Goal: Feedback & Contribution: Submit feedback/report problem

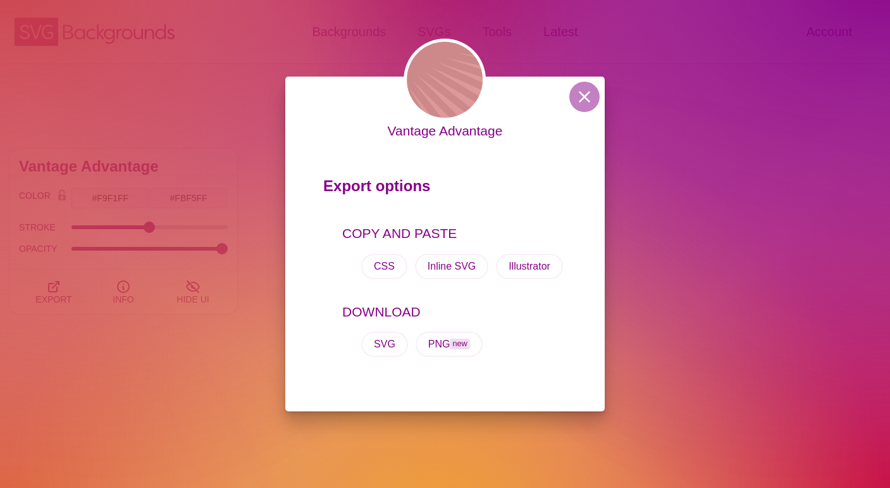
scroll to position [2875, 0]
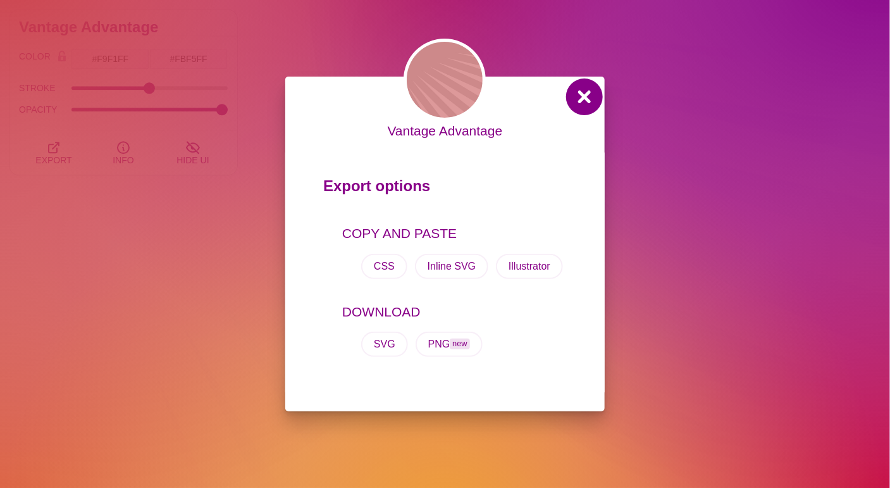
click at [573, 97] on button at bounding box center [584, 97] width 30 height 30
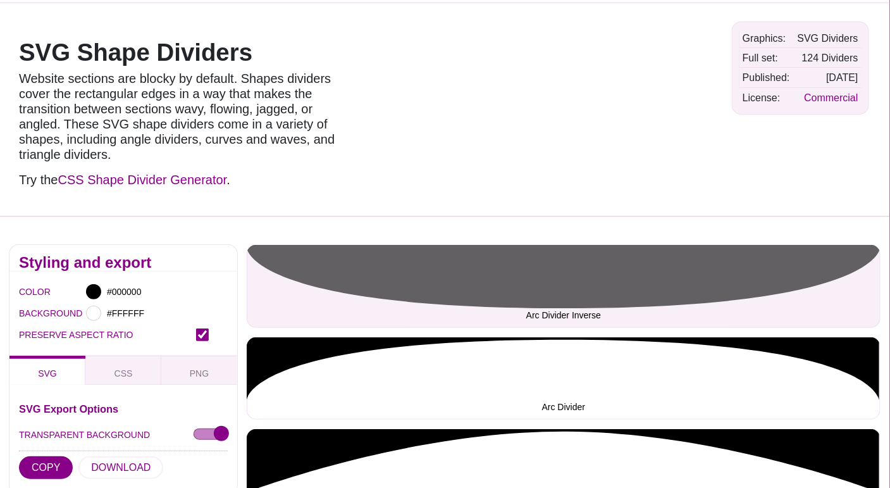
scroll to position [62, 0]
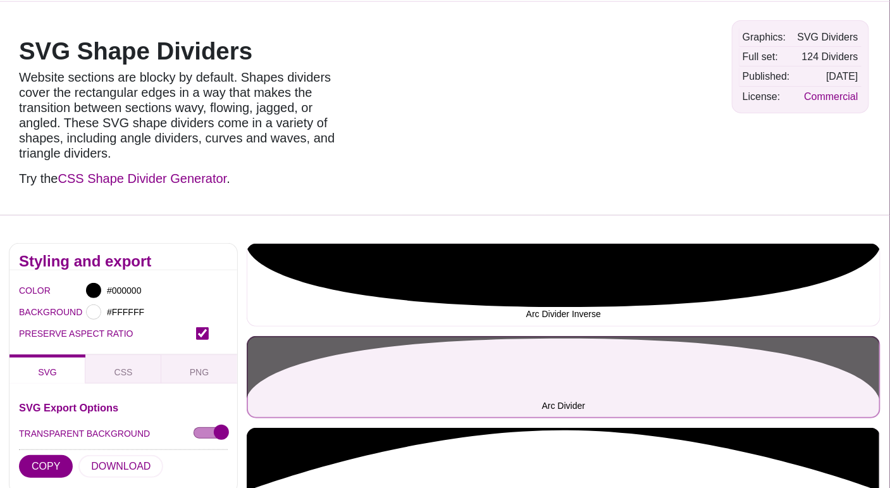
click at [657, 376] on button "Arc Divider" at bounding box center [564, 377] width 634 height 82
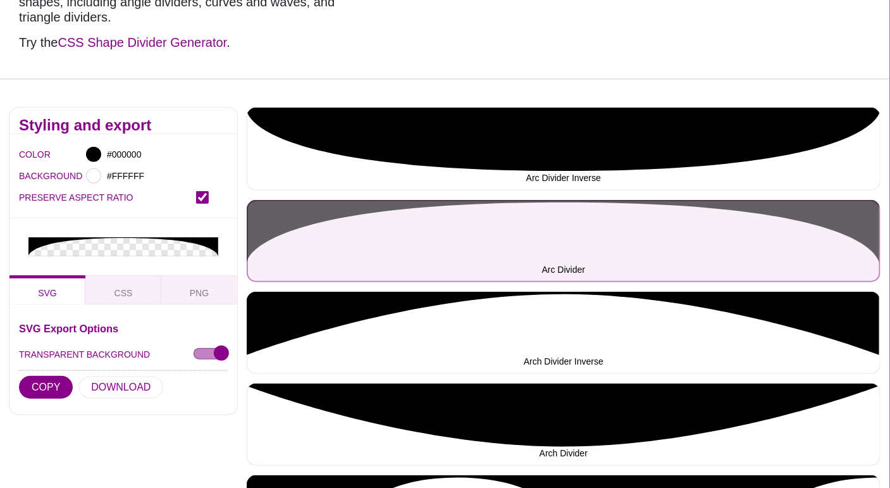
scroll to position [199, 0]
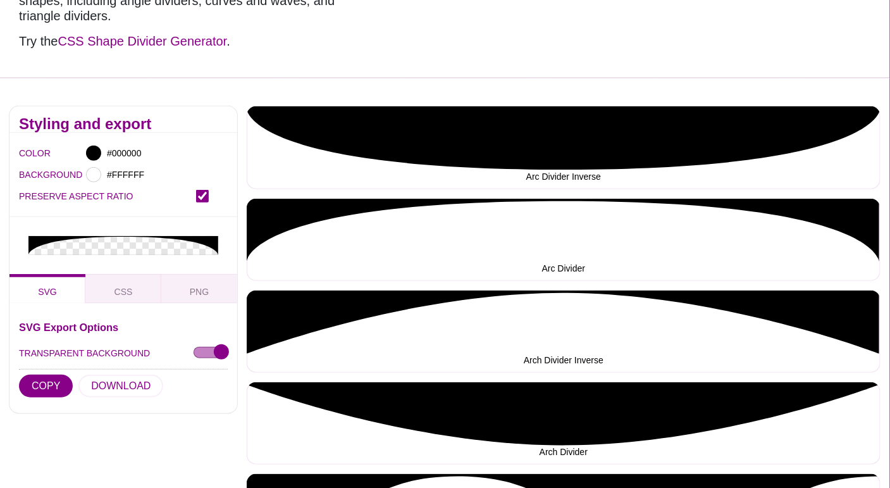
click at [202, 195] on input "PRESERVE ASPECT RATIO" at bounding box center [202, 196] width 13 height 13
checkbox input "true"
click at [141, 289] on button "CSS" at bounding box center [123, 288] width 76 height 29
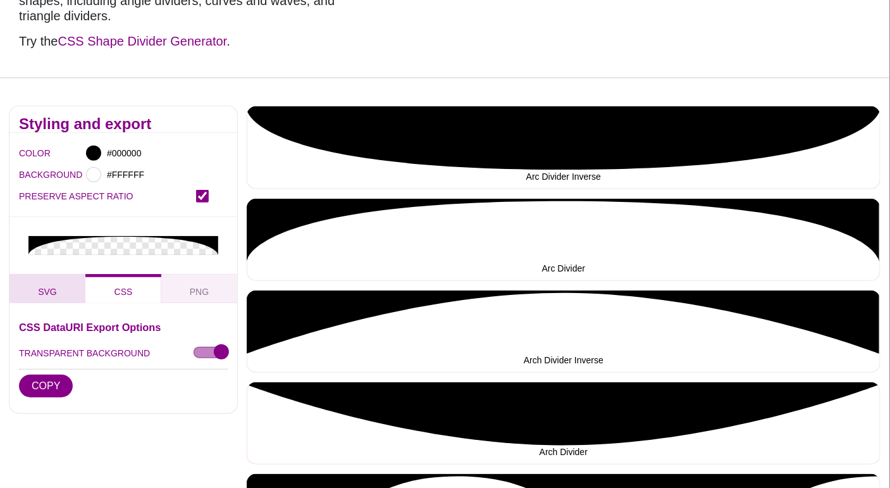
click at [41, 284] on button "SVG" at bounding box center [47, 288] width 76 height 29
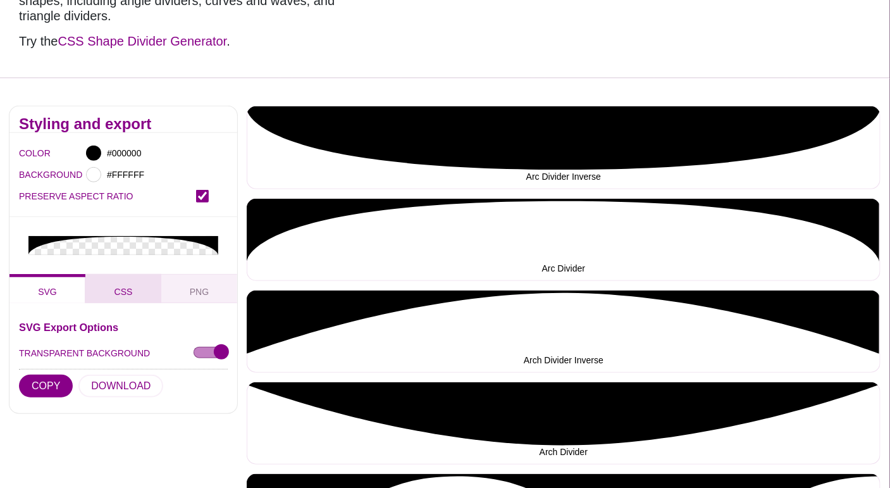
click at [119, 295] on span "CSS" at bounding box center [123, 292] width 28 height 14
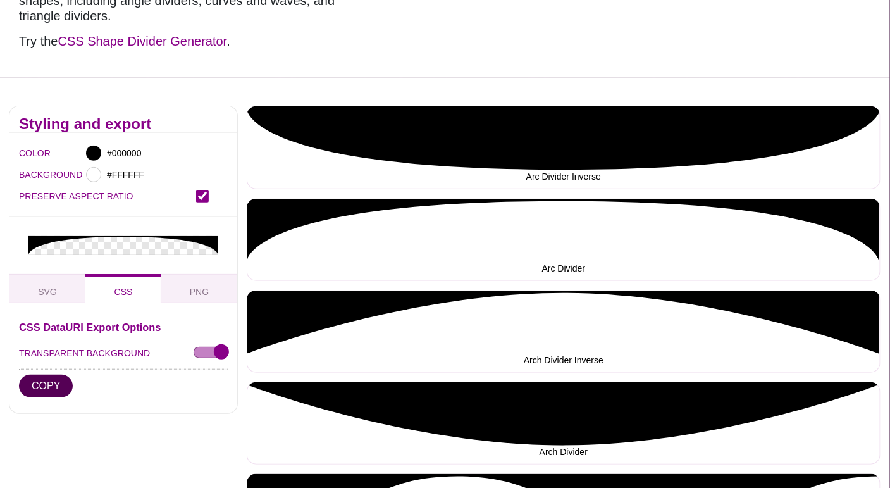
click at [49, 392] on button "COPY" at bounding box center [46, 386] width 54 height 23
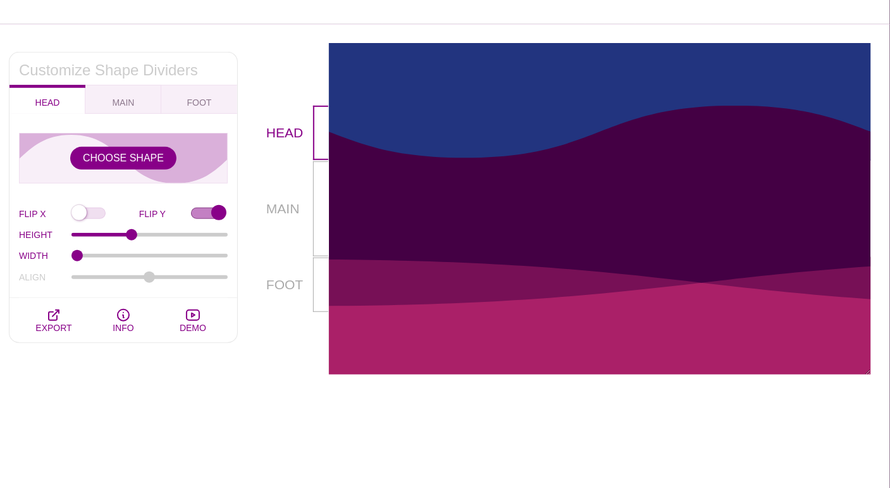
scroll to position [206, 0]
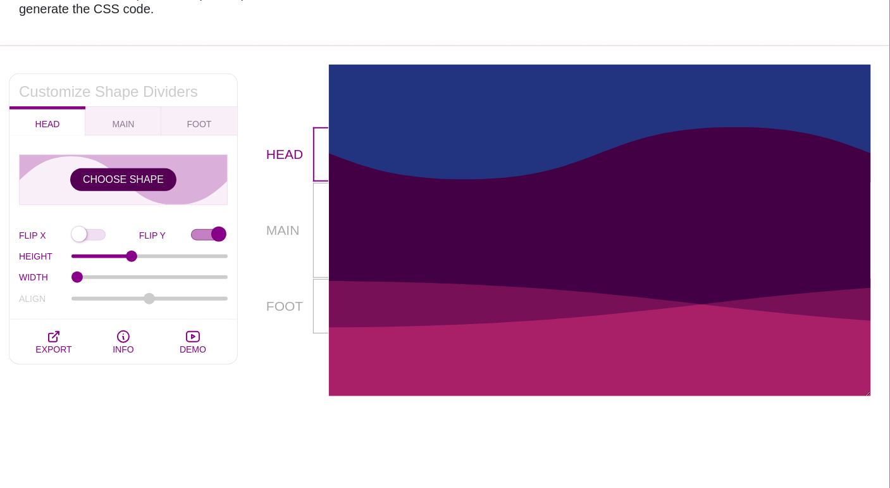
click at [96, 181] on button "CHOOSE SHAPE" at bounding box center [123, 179] width 106 height 23
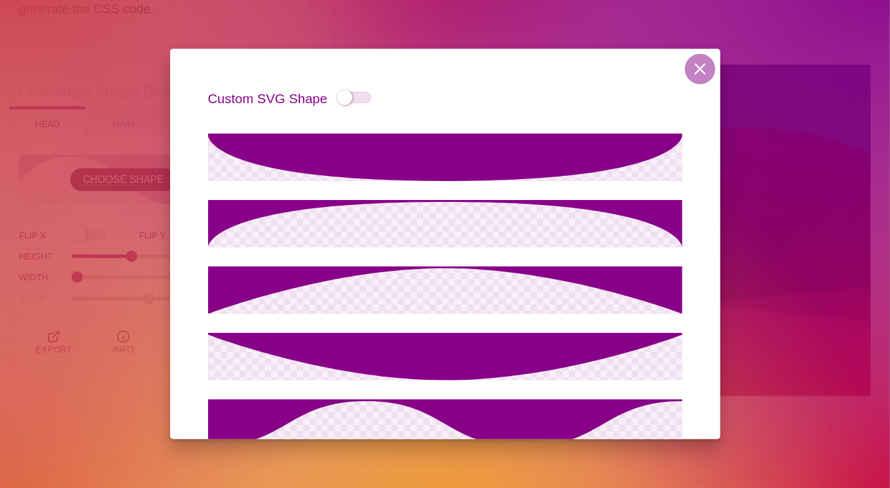
scroll to position [0, 0]
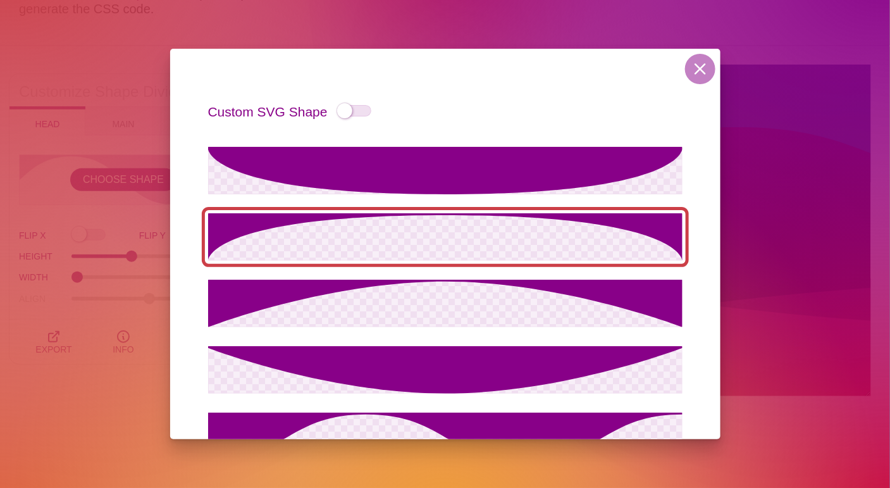
click at [466, 243] on icon at bounding box center [445, 236] width 475 height 47
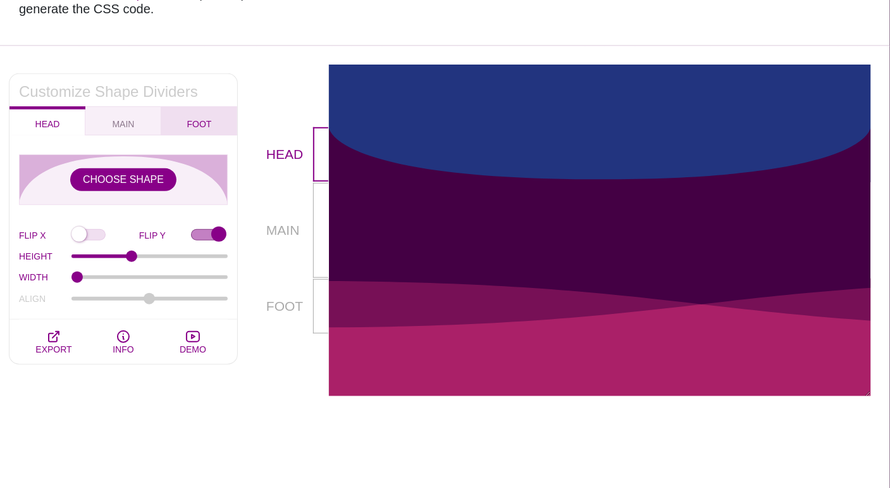
click at [210, 134] on button "FOOT" at bounding box center [199, 120] width 76 height 29
checkbox input "false"
type input "90"
type input "1.5"
type input "-75"
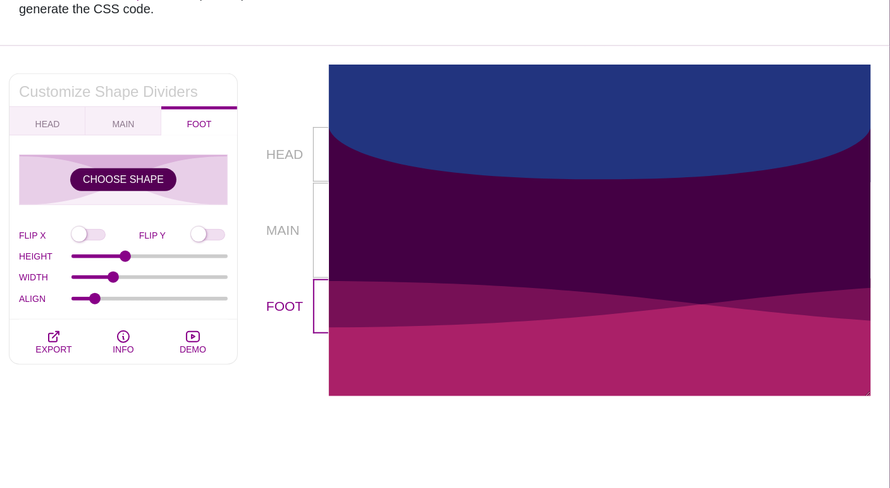
click at [123, 187] on button "CHOOSE SHAPE" at bounding box center [123, 179] width 106 height 23
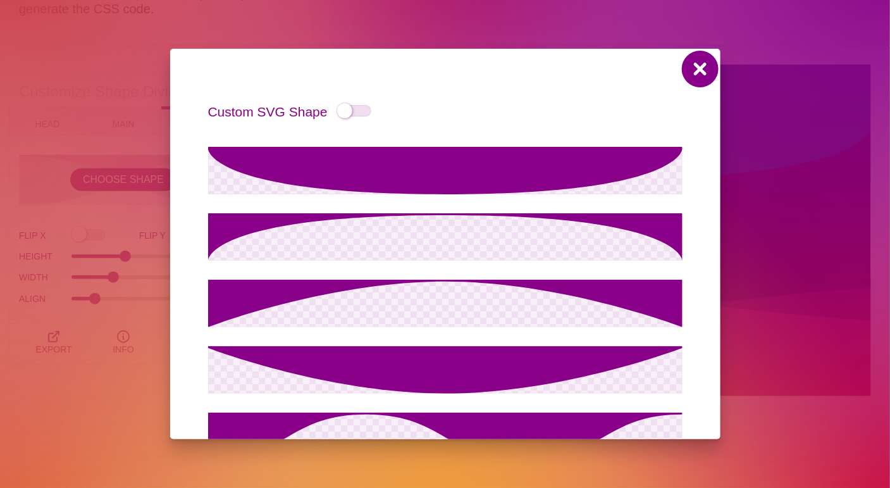
click at [704, 71] on button at bounding box center [700, 69] width 30 height 30
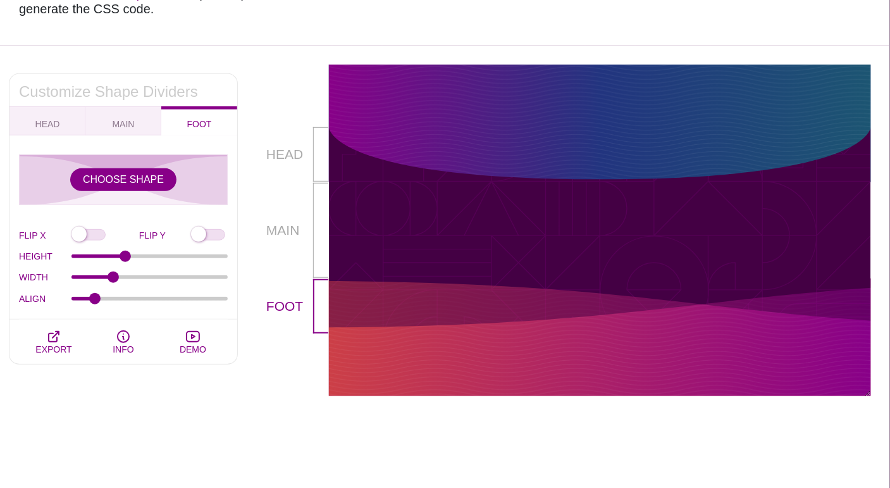
click at [357, 304] on div at bounding box center [600, 227] width 542 height 201
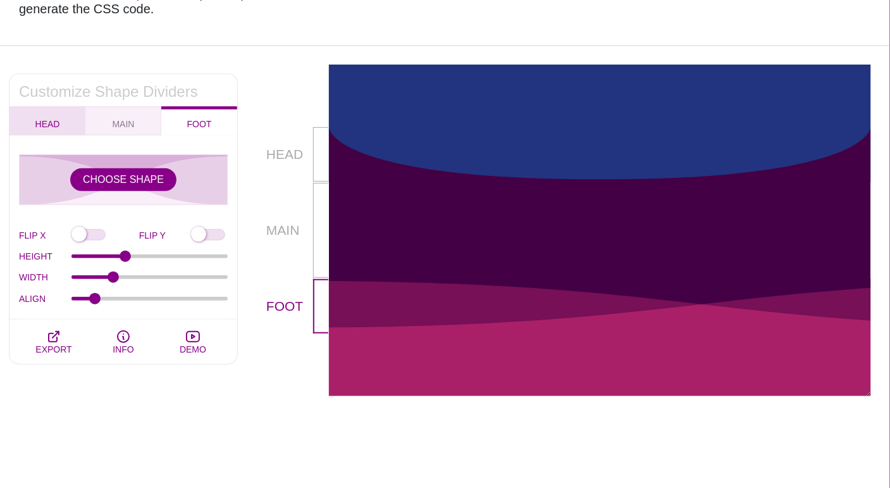
click at [75, 127] on button "HEAD" at bounding box center [47, 120] width 76 height 29
checkbox input "true"
type input "100"
type input "1"
type input "0"
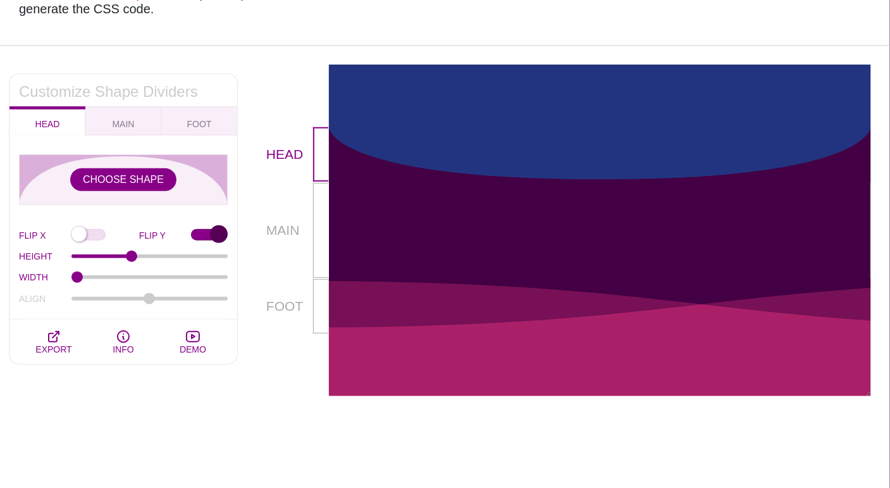
click at [223, 231] on input "FLIP Y" at bounding box center [209, 235] width 37 height 13
checkbox input "false"
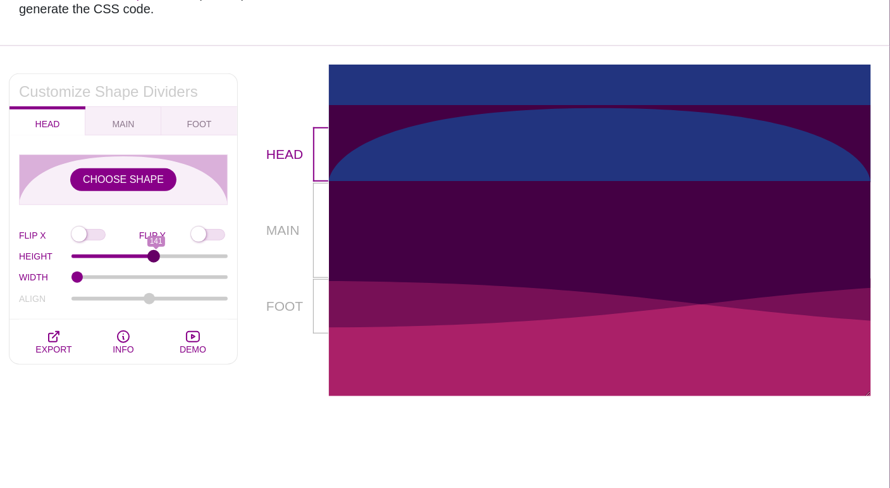
drag, startPoint x: 132, startPoint y: 254, endPoint x: 153, endPoint y: 258, distance: 21.2
type input "137"
click at [153, 258] on input "HEIGHT" at bounding box center [149, 256] width 157 height 5
drag, startPoint x: 74, startPoint y: 277, endPoint x: 94, endPoint y: 284, distance: 20.8
type input "1.2"
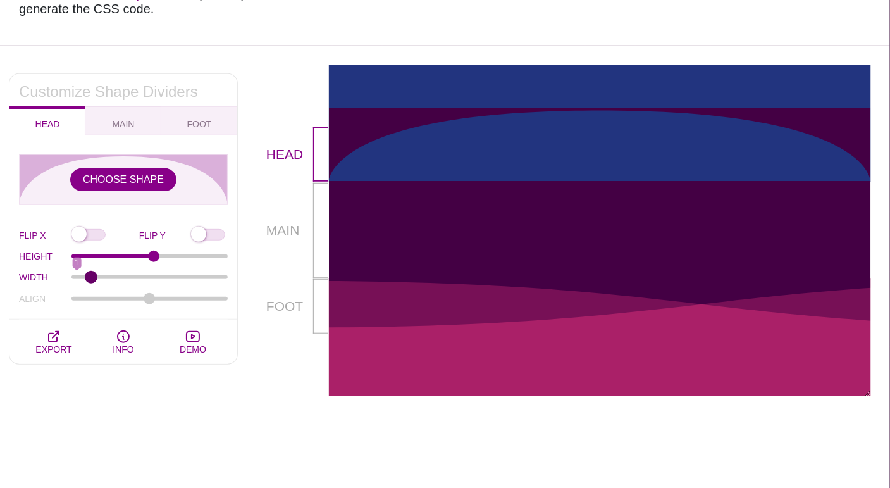
click at [94, 280] on input "WIDTH" at bounding box center [149, 277] width 157 height 5
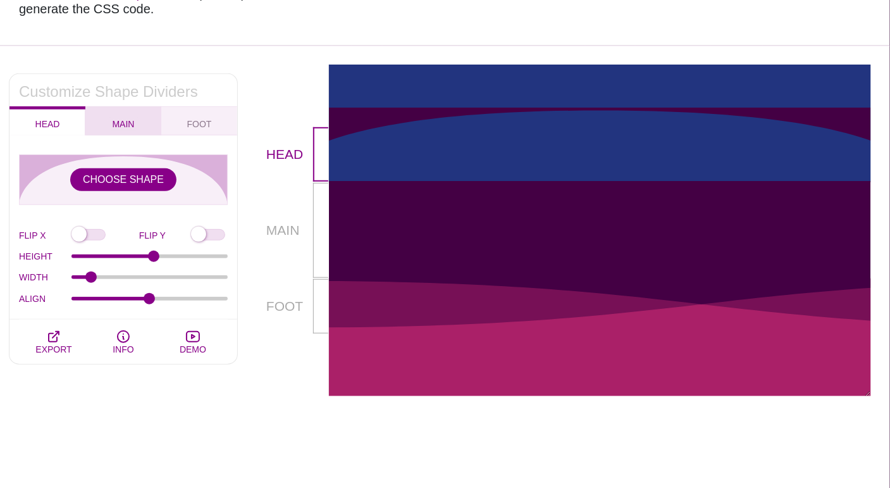
click at [120, 123] on span "MAIN" at bounding box center [124, 124] width 32 height 14
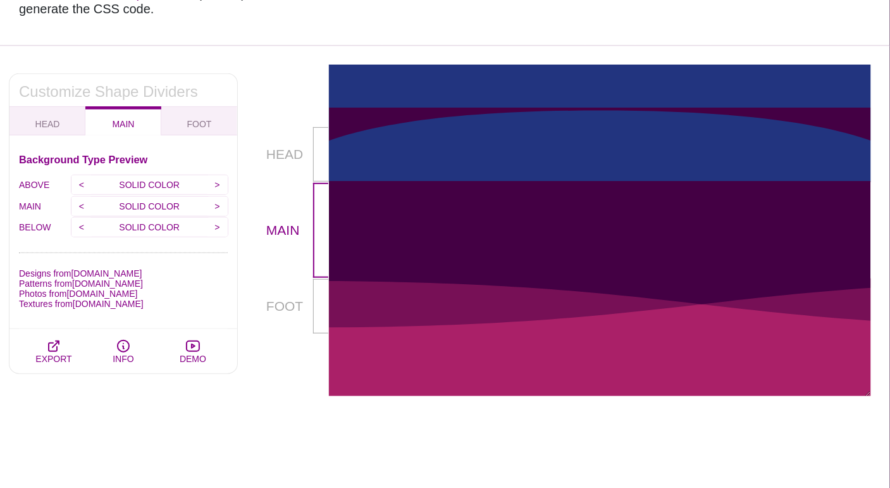
click at [151, 223] on p "SOLID COLOR" at bounding box center [149, 227] width 115 height 19
click at [214, 227] on input ">" at bounding box center [217, 227] width 21 height 19
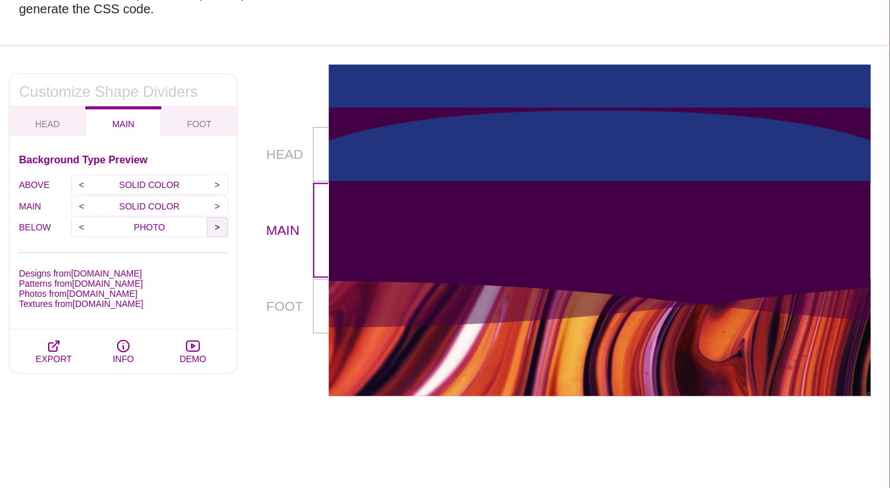
click at [214, 227] on input ">" at bounding box center [217, 227] width 21 height 19
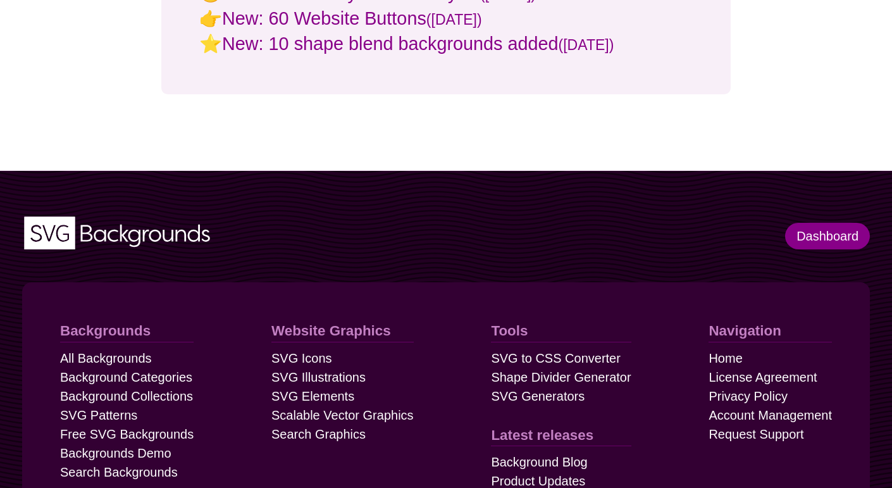
scroll to position [12251, 0]
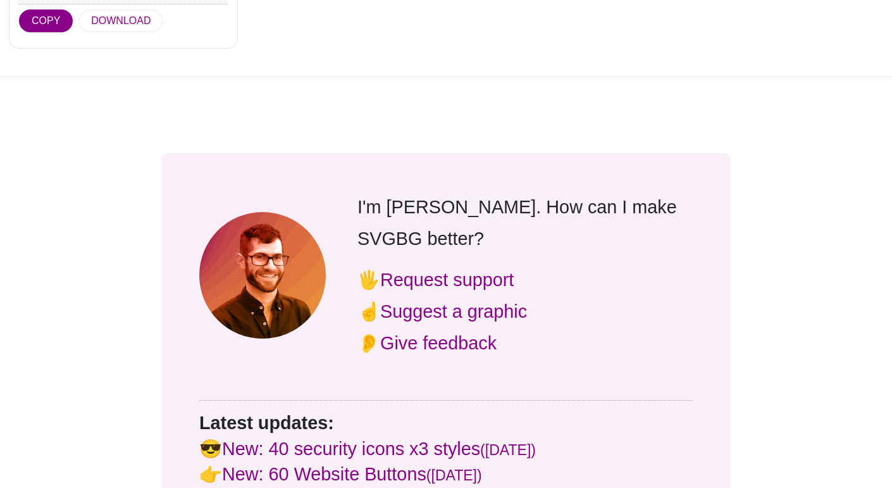
scroll to position [11787, 0]
click at [454, 301] on link "Suggest a graphic" at bounding box center [453, 311] width 147 height 20
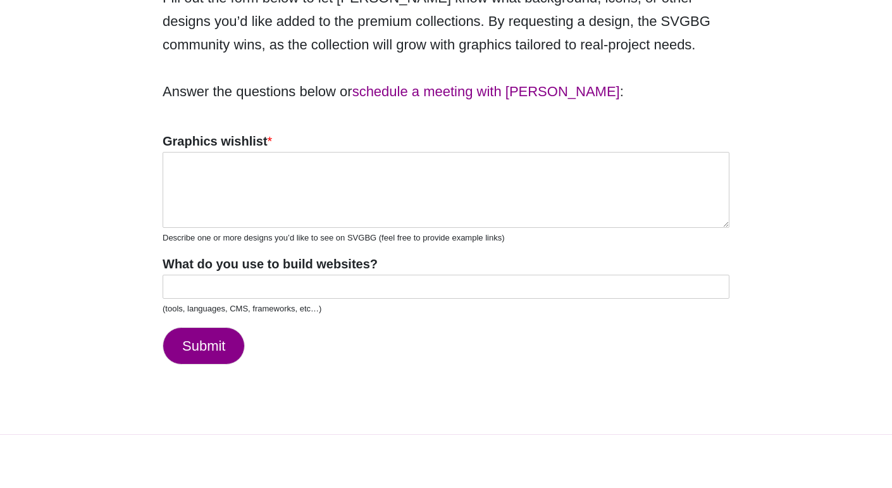
scroll to position [325, 0]
click at [298, 146] on label "Graphics wishlist *" at bounding box center [446, 140] width 567 height 16
click at [298, 151] on textarea "Graphics wishlist *" at bounding box center [446, 189] width 567 height 76
paste textarea "[URL][DOMAIN_NAME]"
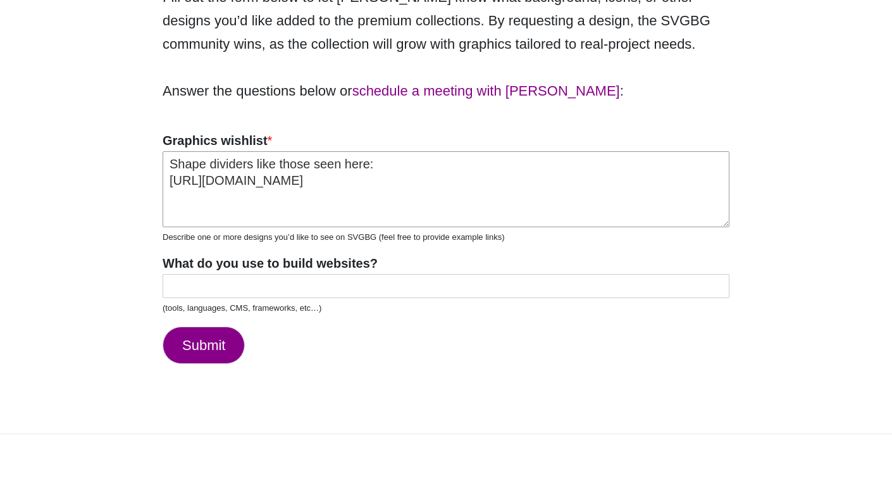
type textarea "Shape dividers like those seen here: [URL][DOMAIN_NAME]"
click at [272, 282] on input "What do you use to build websites?" at bounding box center [446, 286] width 567 height 24
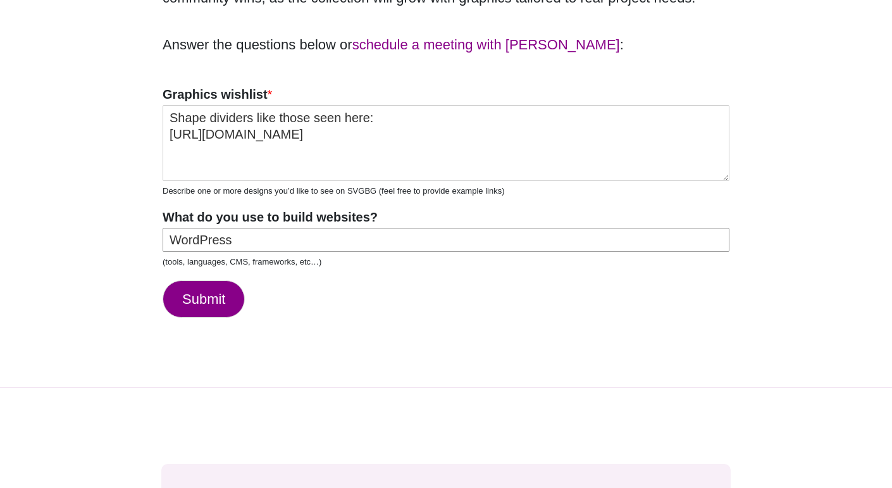
scroll to position [371, 0]
type input "WordPress"
click at [189, 294] on button "Submit" at bounding box center [204, 298] width 82 height 37
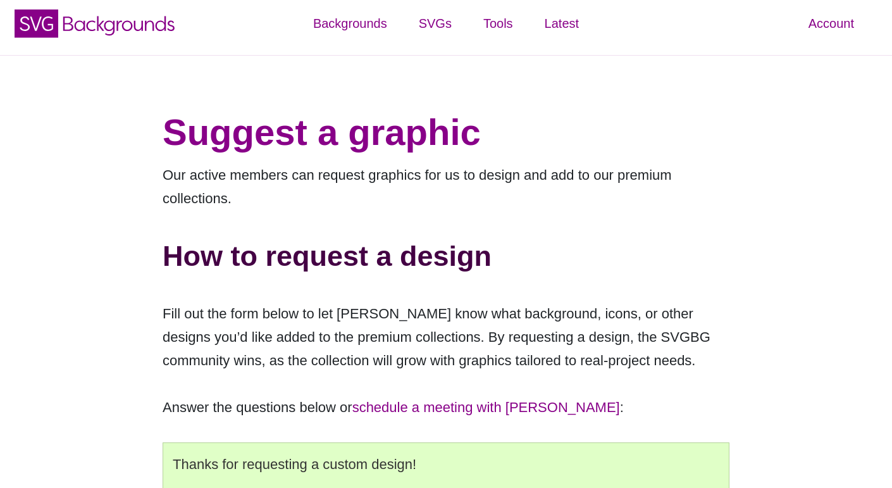
scroll to position [0, 0]
